Goal: Find specific page/section: Find specific page/section

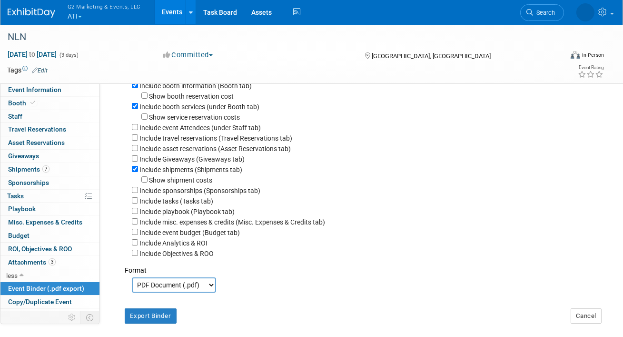
scroll to position [36, 0]
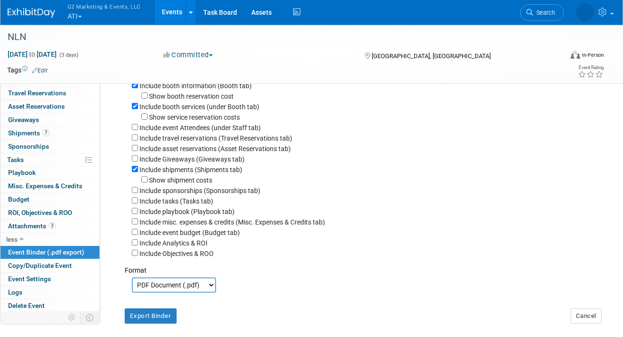
click at [163, 10] on link "Events" at bounding box center [172, 12] width 35 height 24
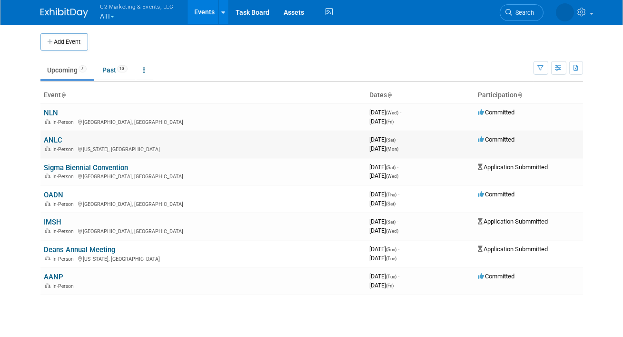
click at [55, 140] on link "ANLC" at bounding box center [53, 140] width 19 height 9
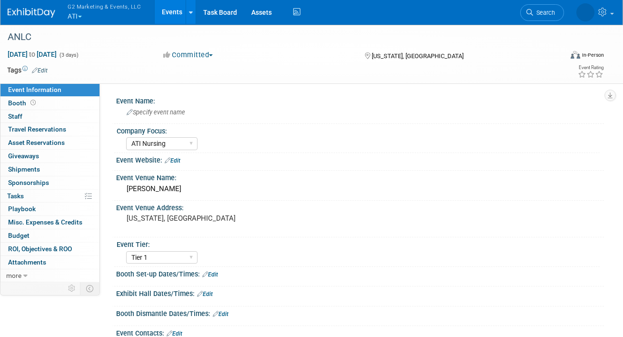
select select "ATI Nursing"
select select "Tier 1"
click at [62, 101] on link "Booth" at bounding box center [49, 103] width 99 height 13
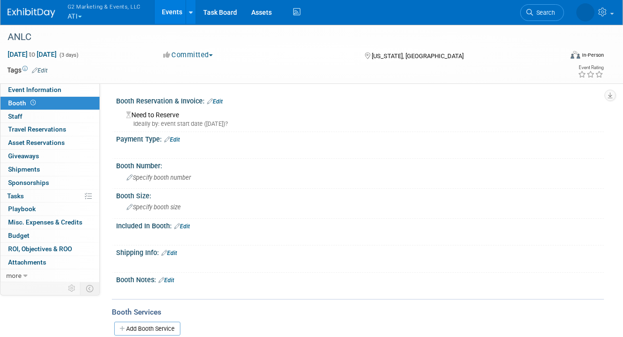
click at [163, 16] on link "Events" at bounding box center [172, 12] width 35 height 24
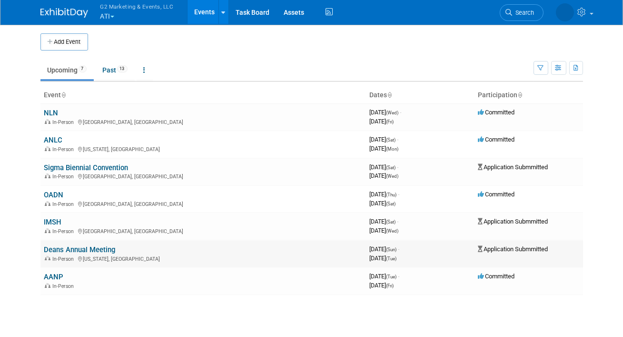
click at [55, 248] on link "Deans Annual Meeting" at bounding box center [79, 249] width 71 height 9
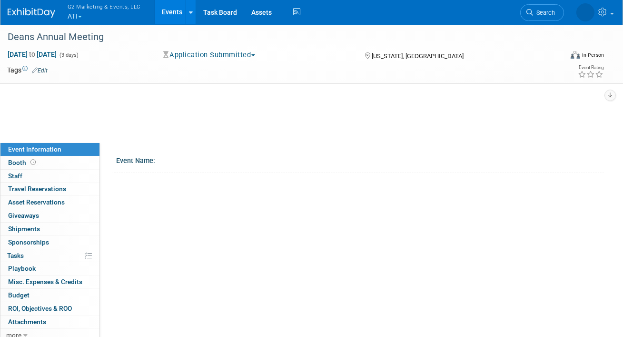
select select "Tier 1"
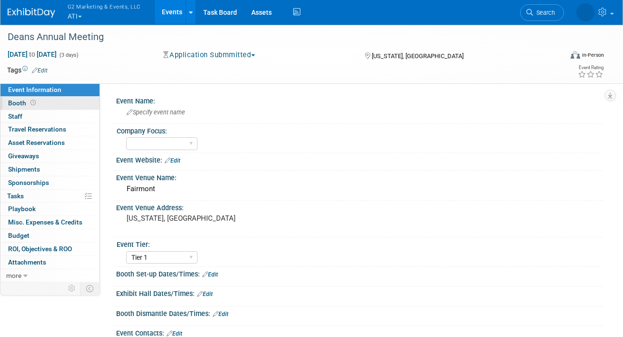
click at [42, 102] on link "Booth" at bounding box center [49, 103] width 99 height 13
